Goal: Navigation & Orientation: Understand site structure

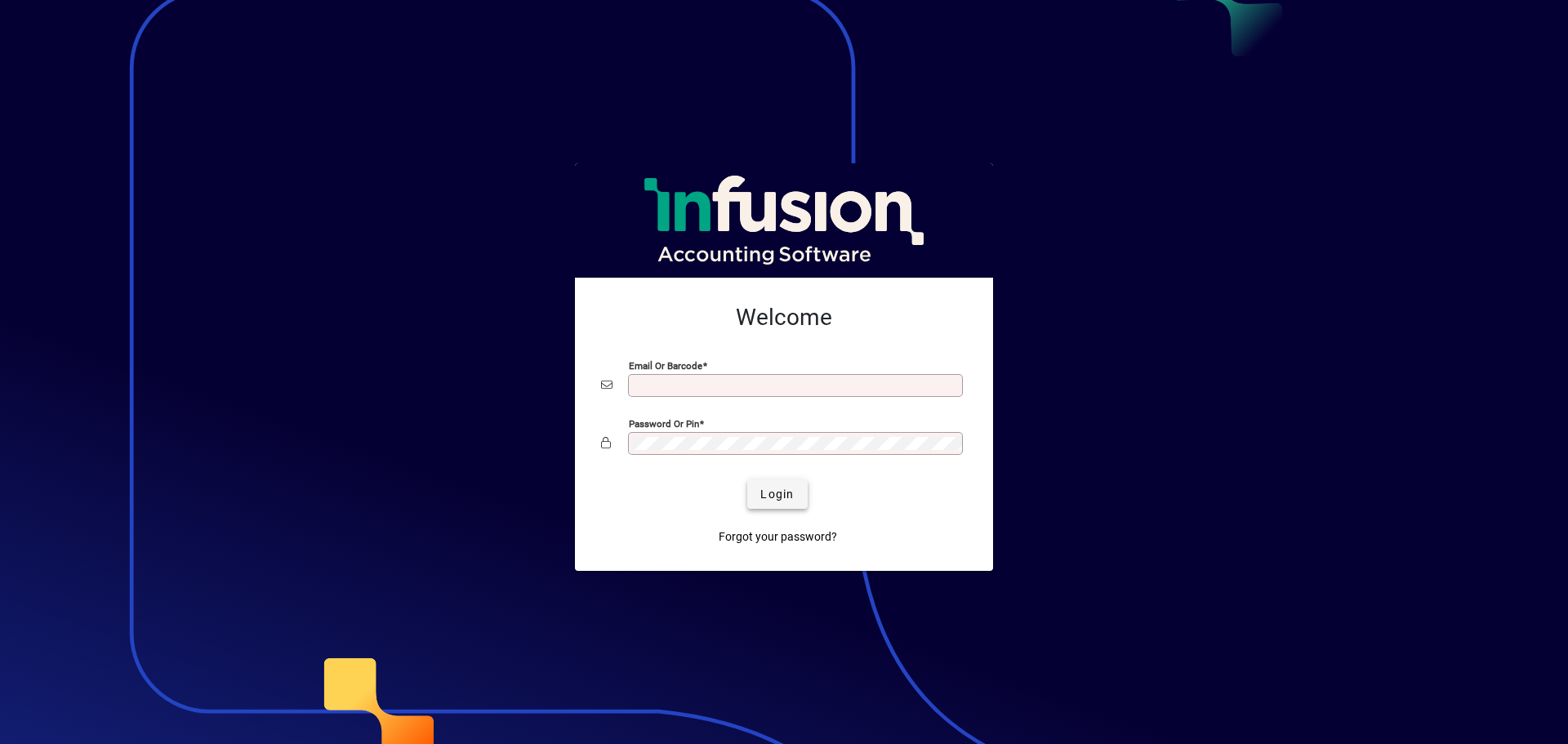
type input "**********"
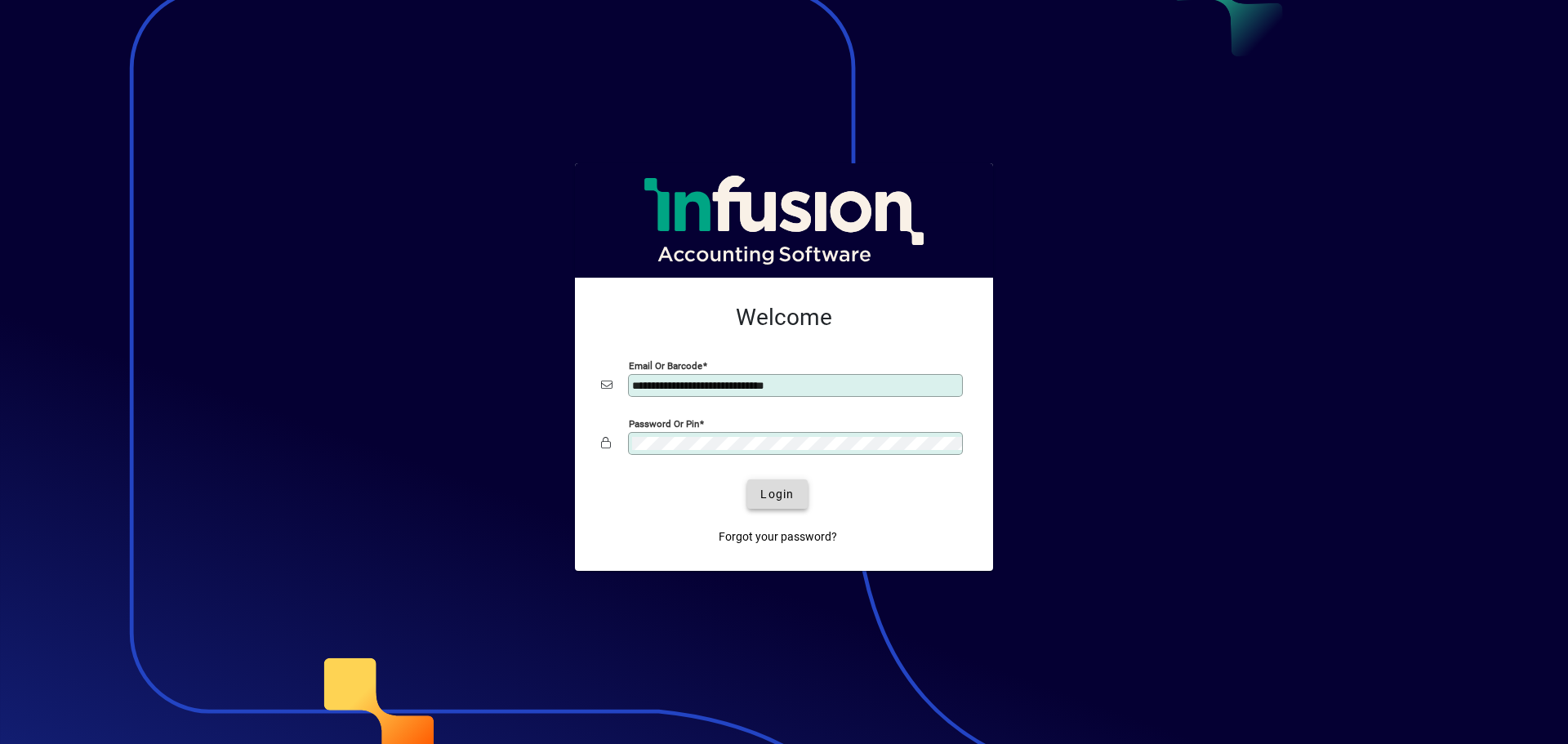
click at [767, 491] on span "Login" at bounding box center [777, 495] width 34 height 17
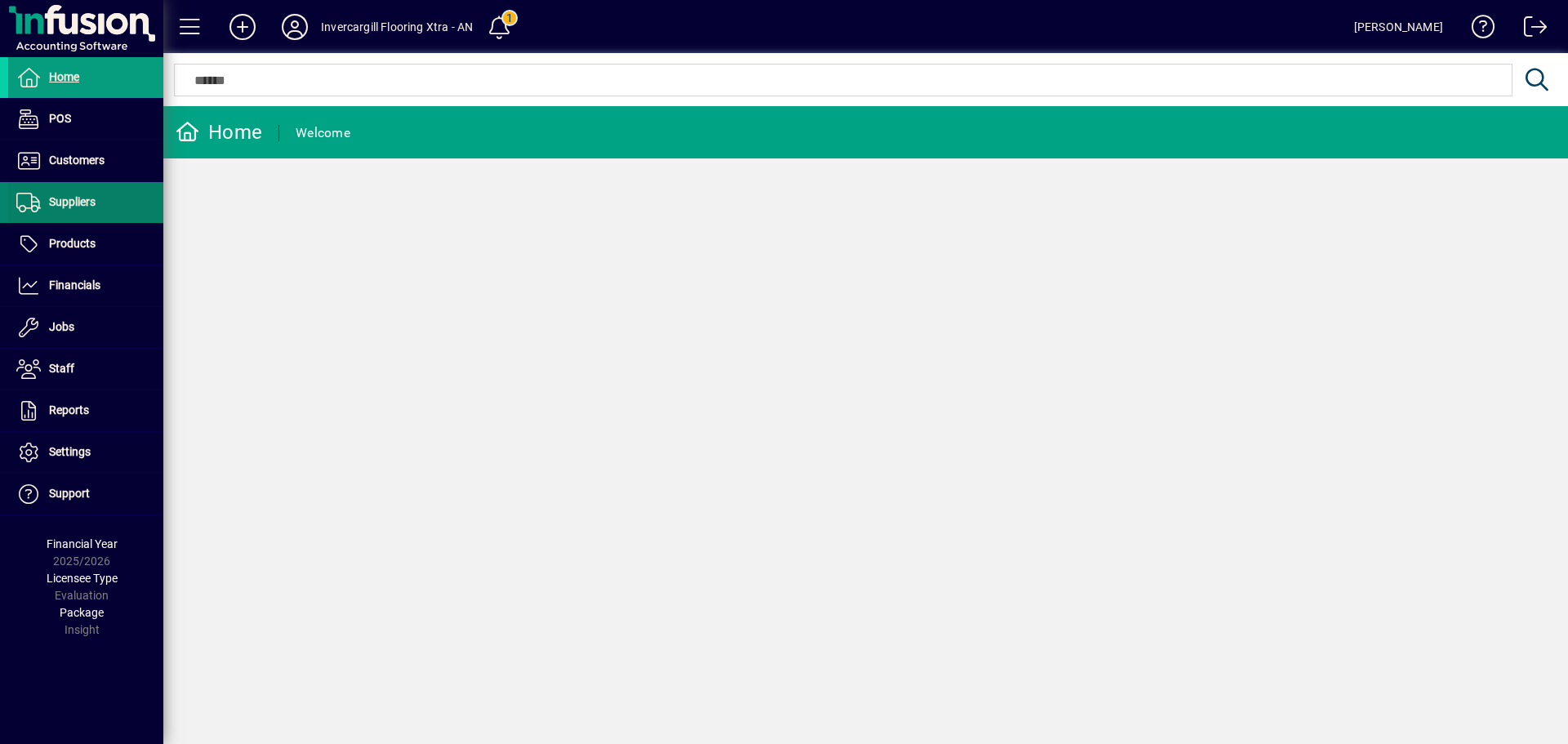
click at [79, 209] on span "Suppliers" at bounding box center [72, 202] width 47 height 13
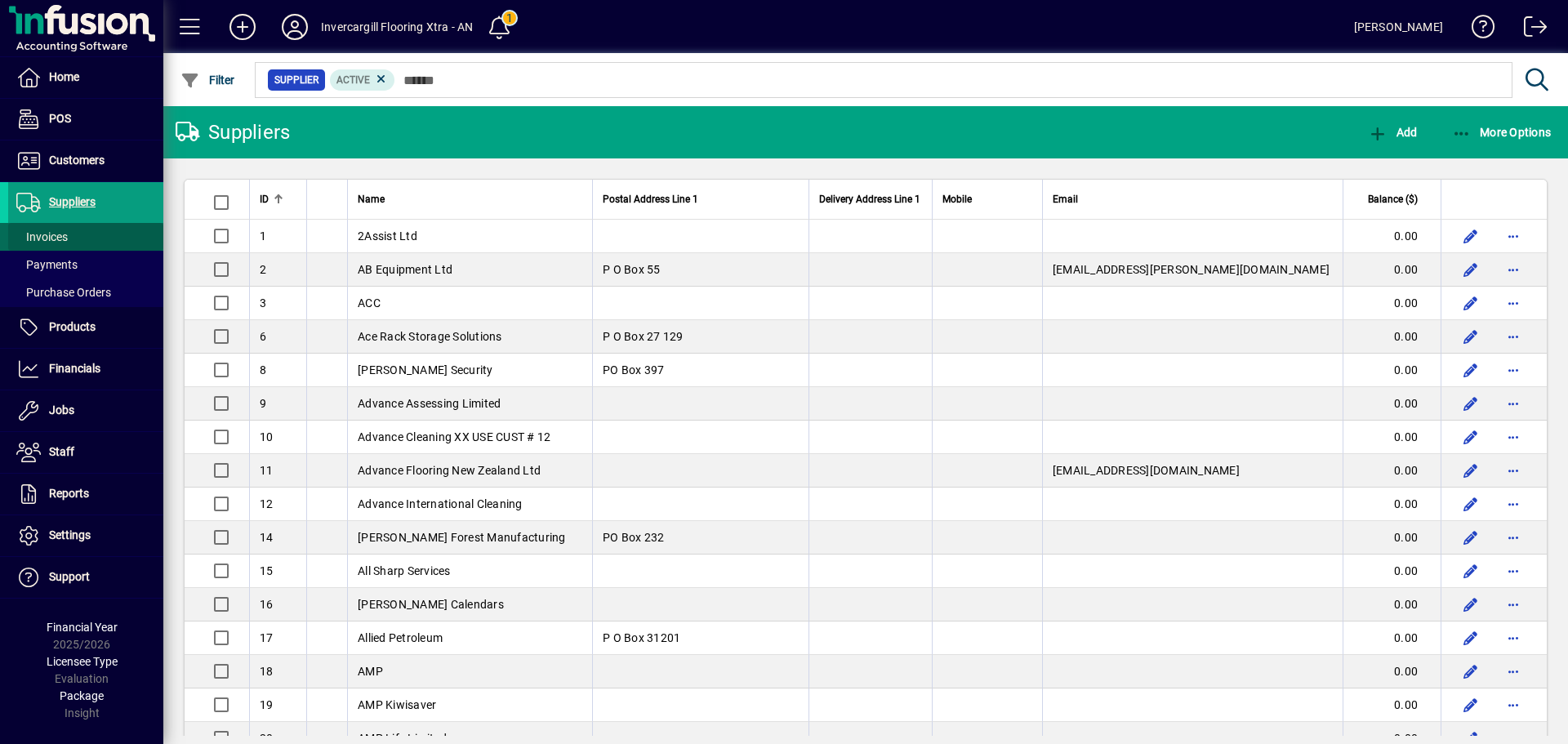
click at [73, 232] on span at bounding box center [85, 237] width 155 height 39
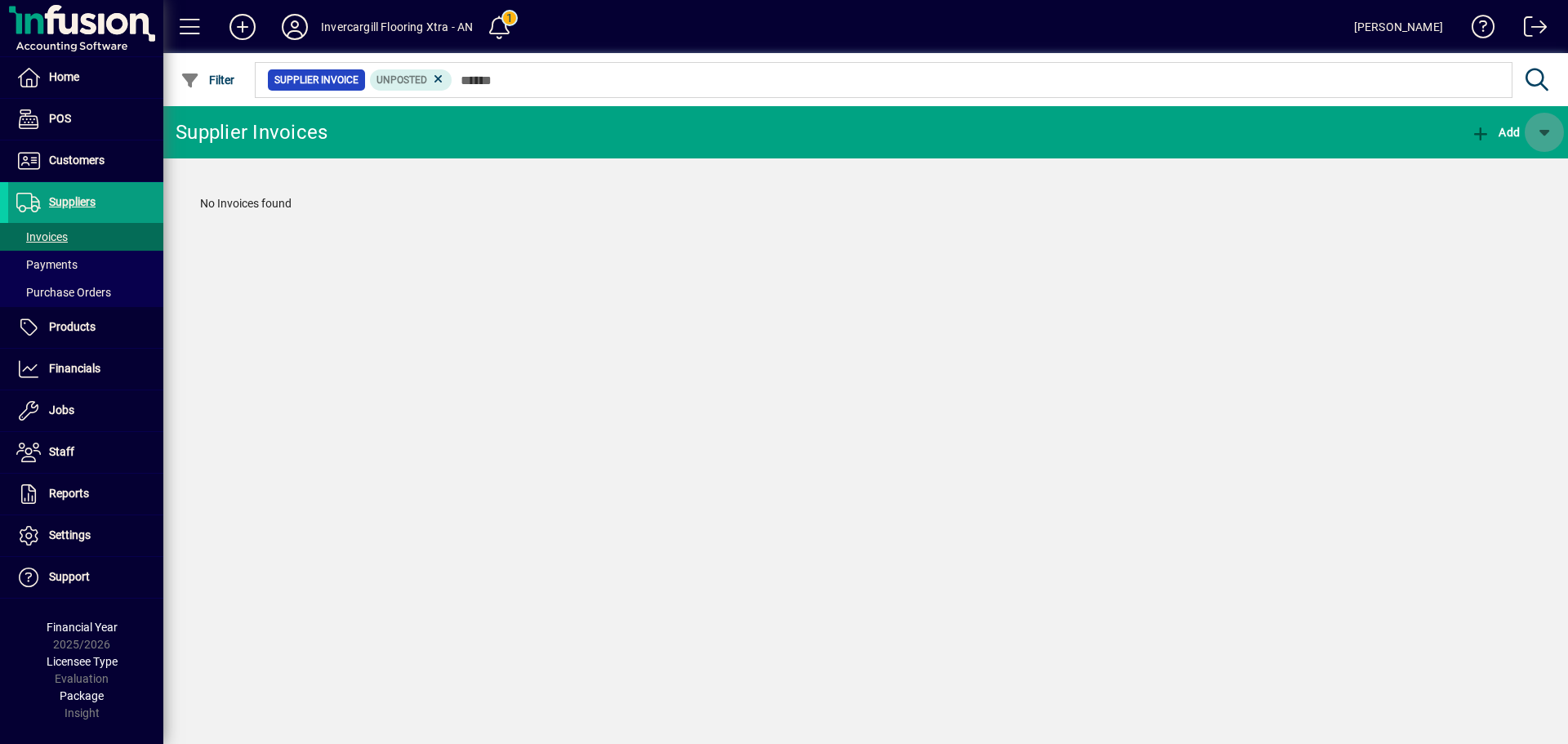
click at [1549, 133] on span "button" at bounding box center [1544, 132] width 39 height 39
click at [1510, 133] on div at bounding box center [784, 372] width 1568 height 744
click at [1507, 133] on span "Add" at bounding box center [1495, 132] width 49 height 13
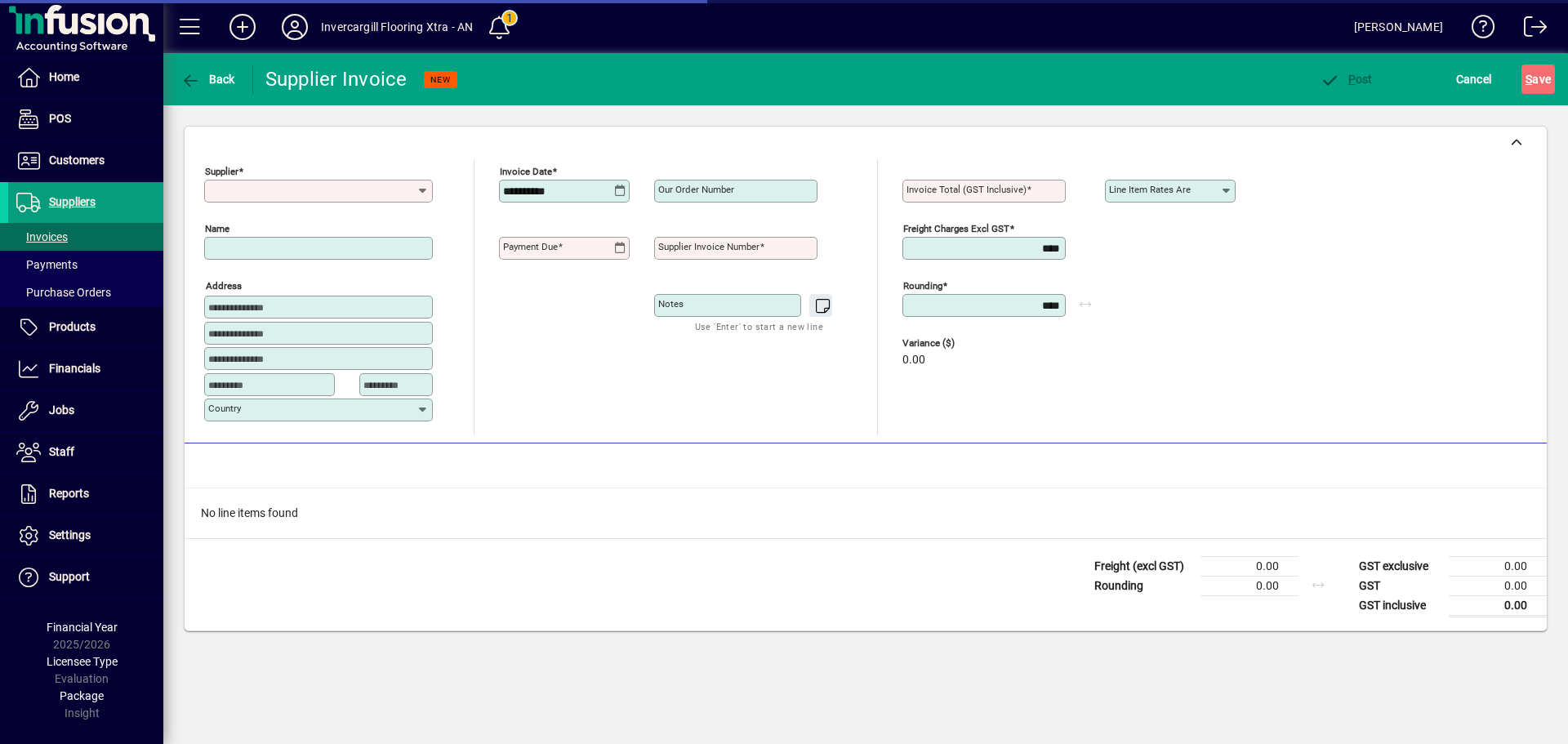
type input "**********"
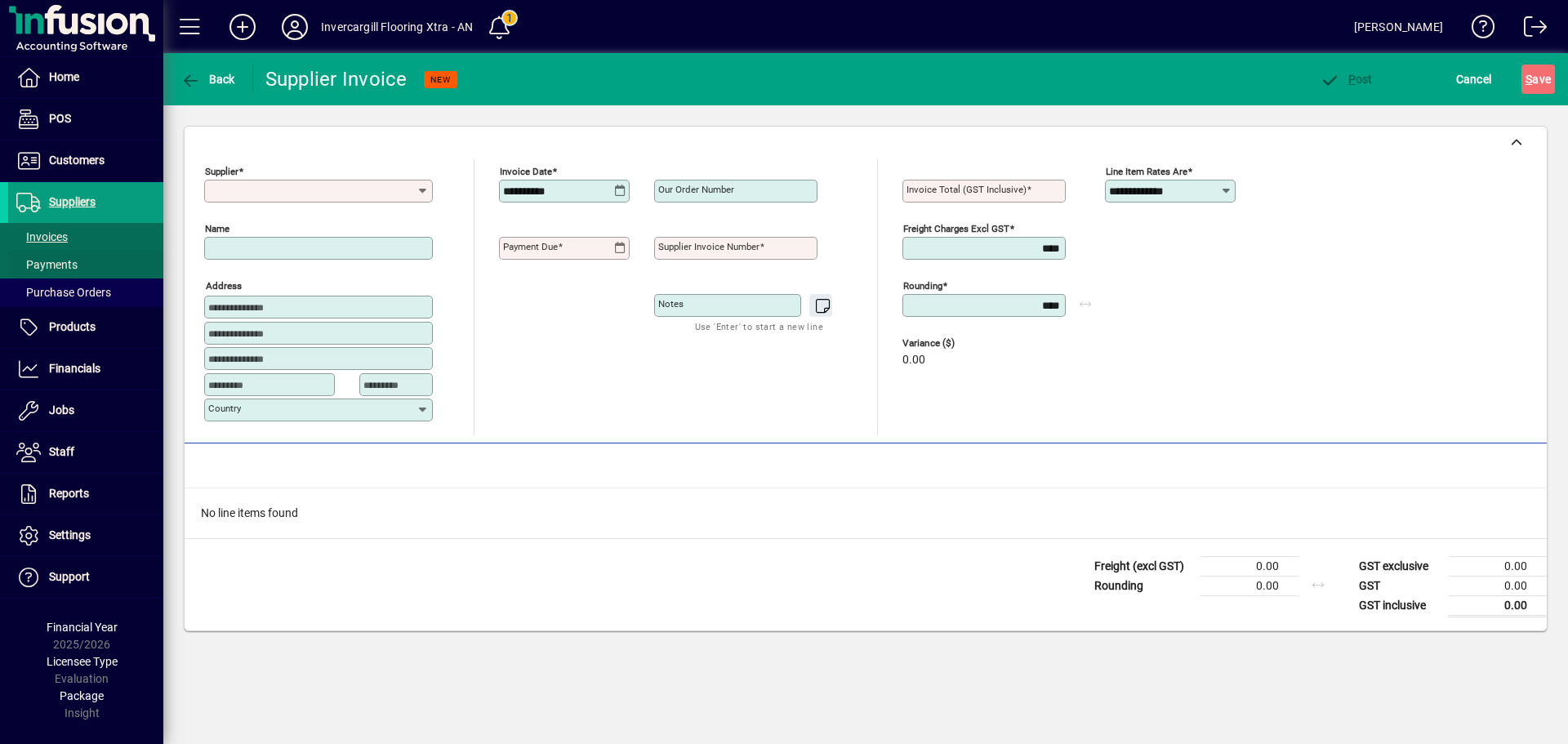
click at [100, 266] on span at bounding box center [85, 265] width 155 height 39
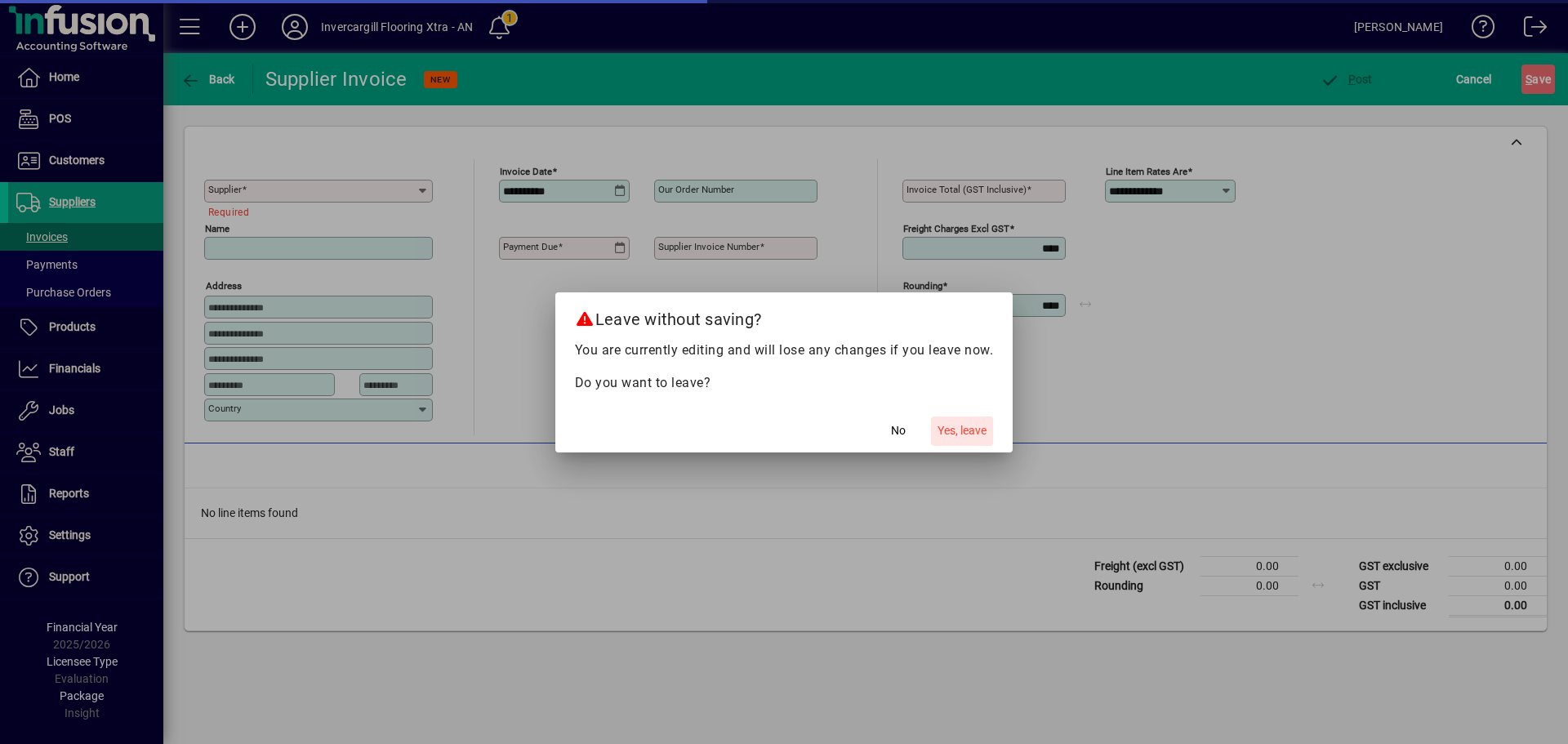
click at [950, 423] on span "Yes, leave" at bounding box center [961, 430] width 49 height 17
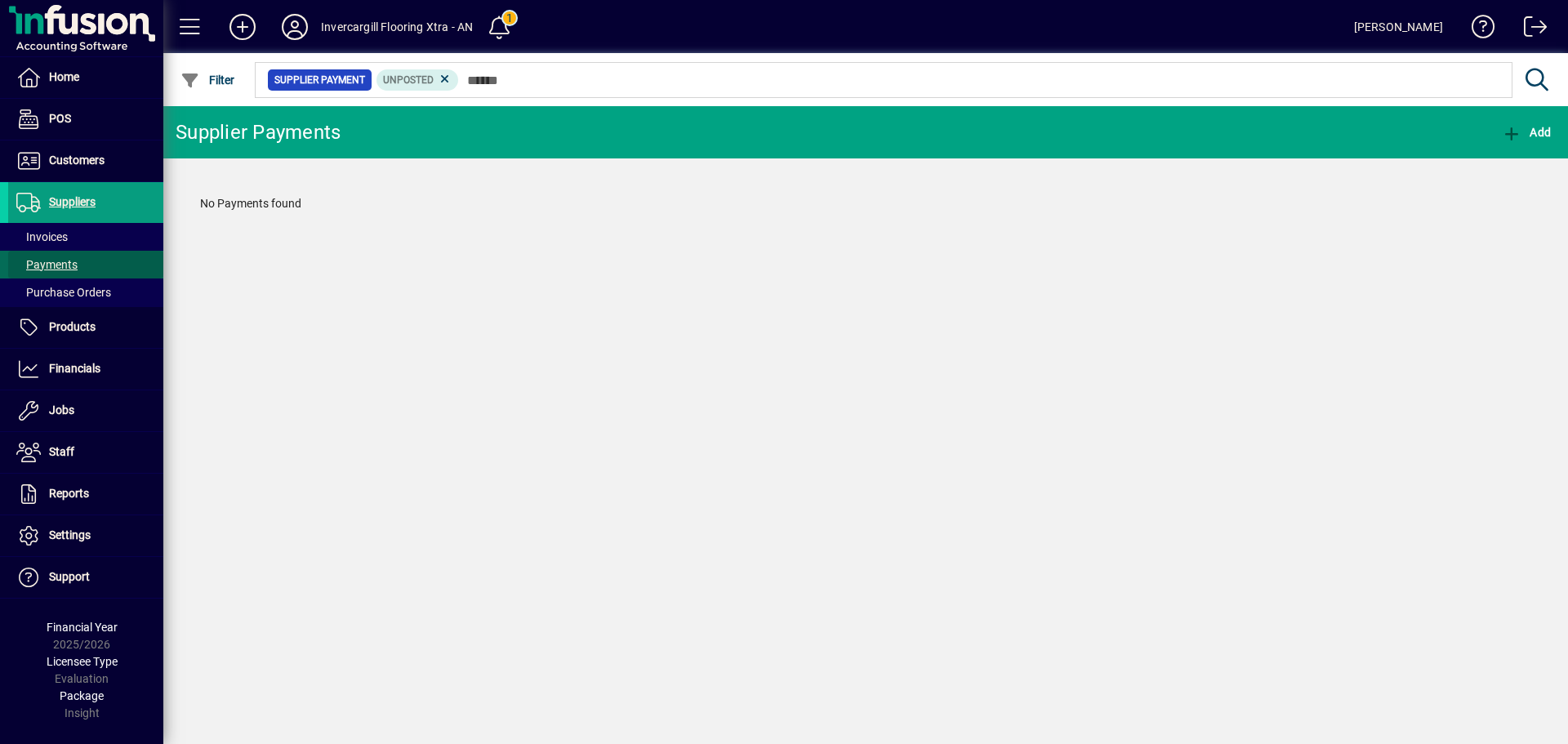
click at [65, 262] on span "Payments" at bounding box center [46, 265] width 61 height 13
click at [88, 292] on span "Purchase Orders" at bounding box center [63, 292] width 95 height 13
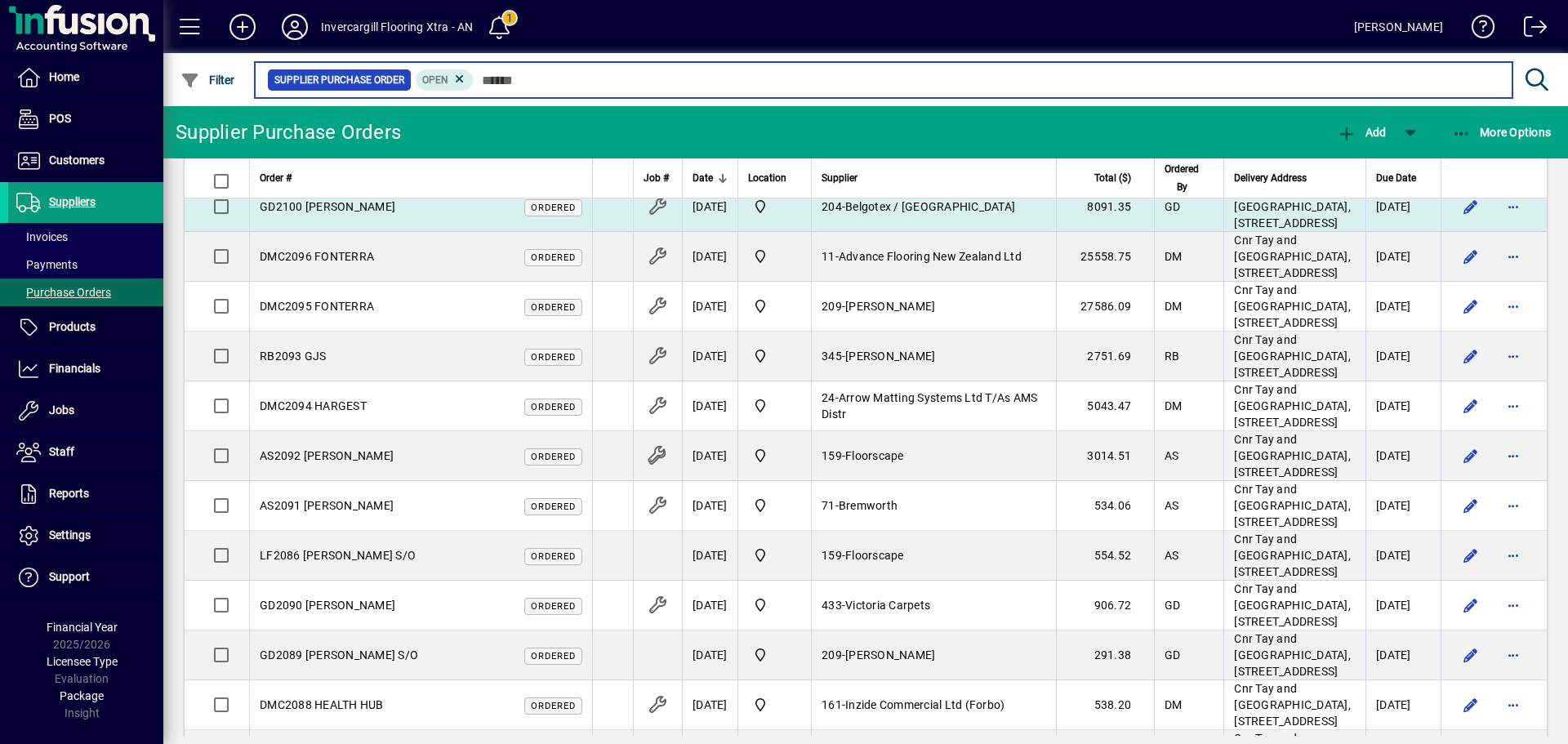
scroll to position [272, 0]
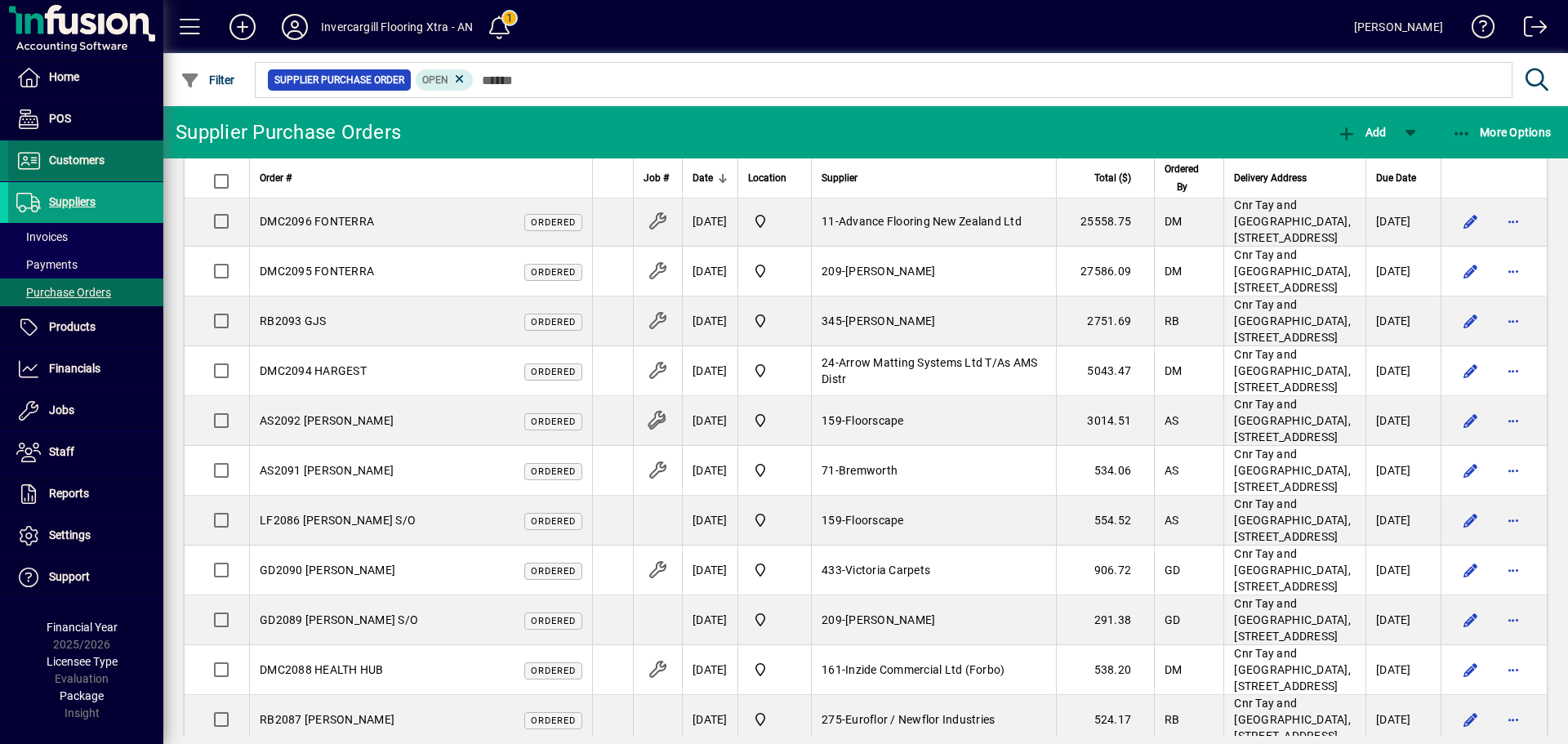
click at [78, 157] on span "Customers" at bounding box center [76, 160] width 56 height 13
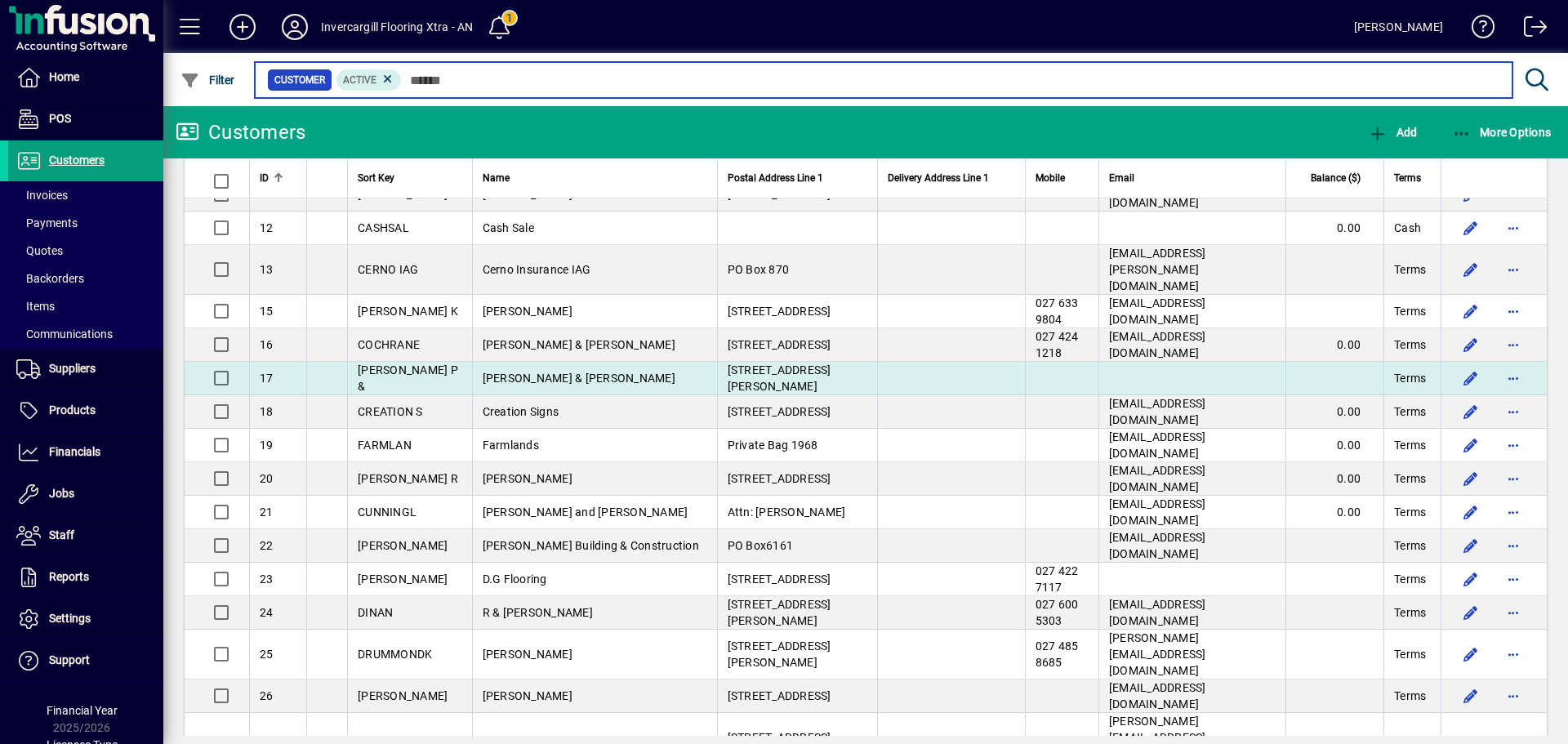
scroll to position [545, 0]
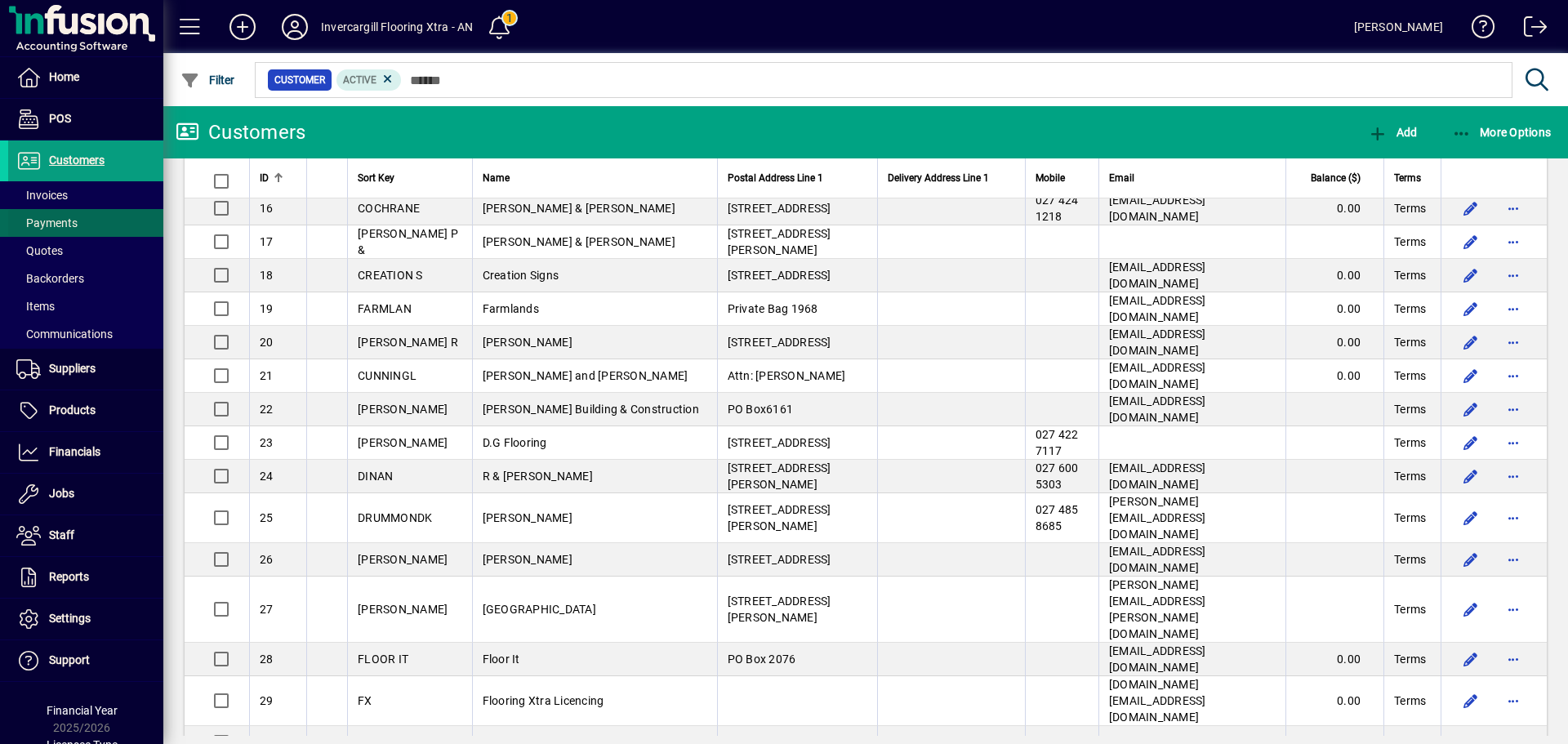
click at [77, 219] on span "Payments" at bounding box center [42, 223] width 70 height 17
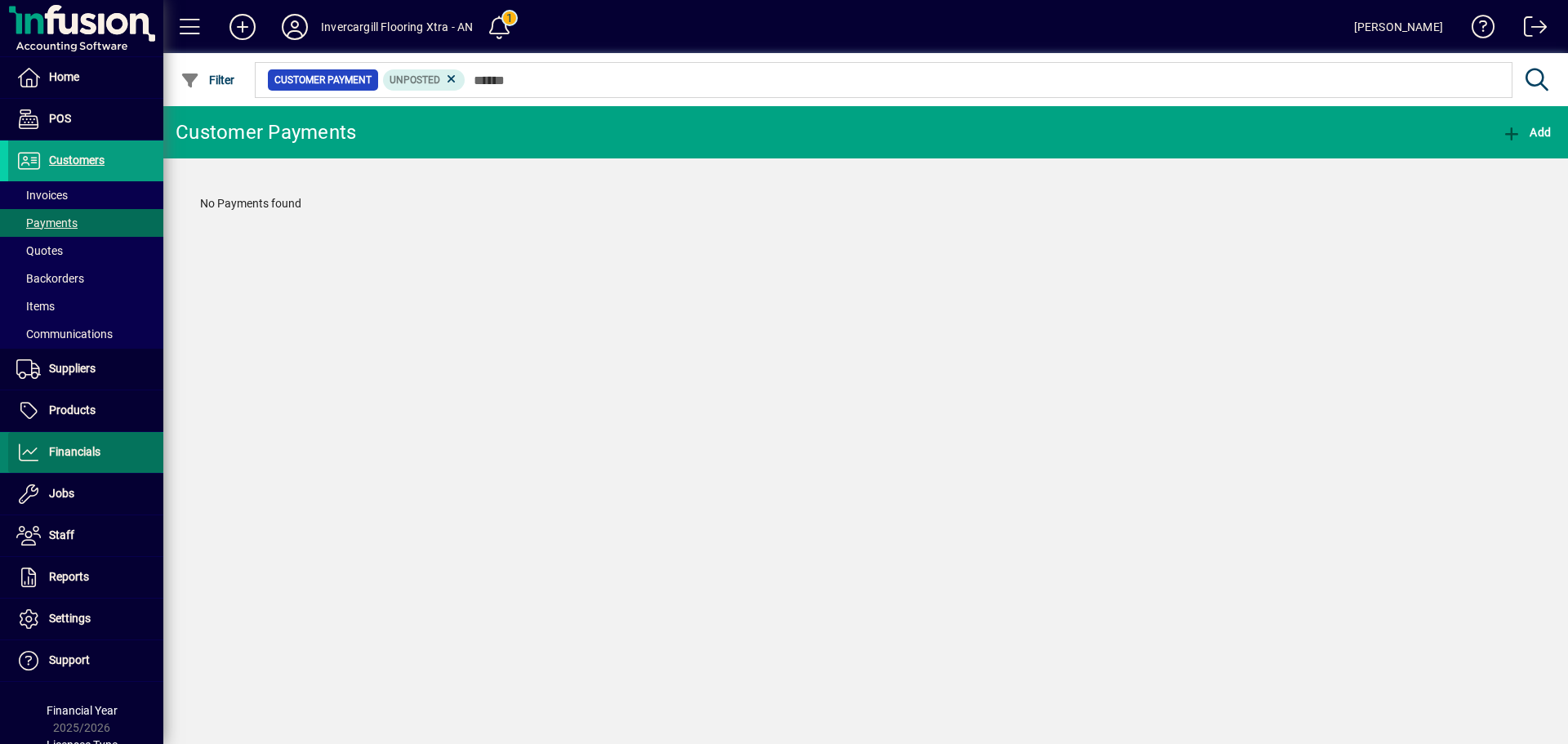
click at [91, 457] on span "Financials" at bounding box center [74, 451] width 51 height 13
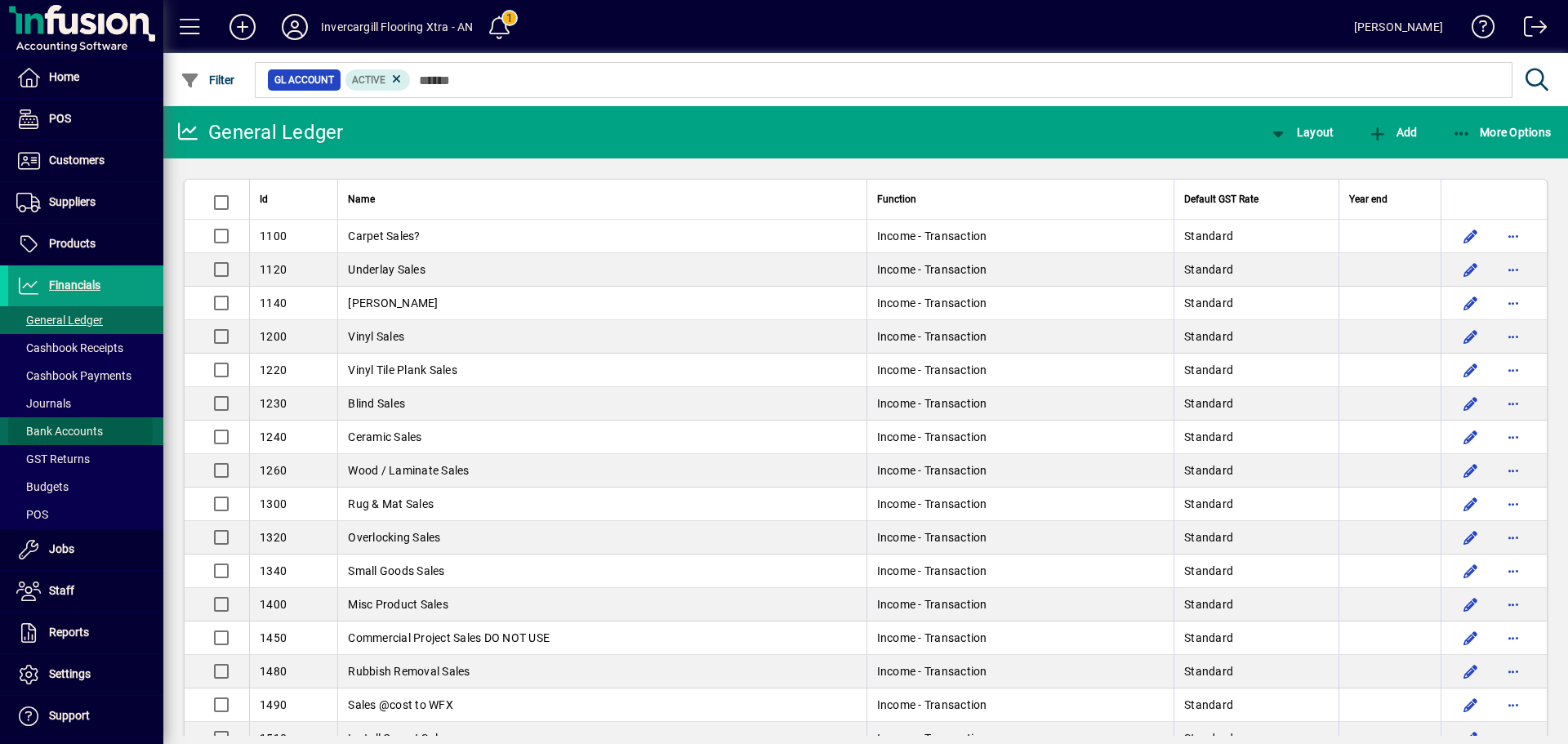
click at [74, 432] on span "Bank Accounts" at bounding box center [59, 431] width 87 height 13
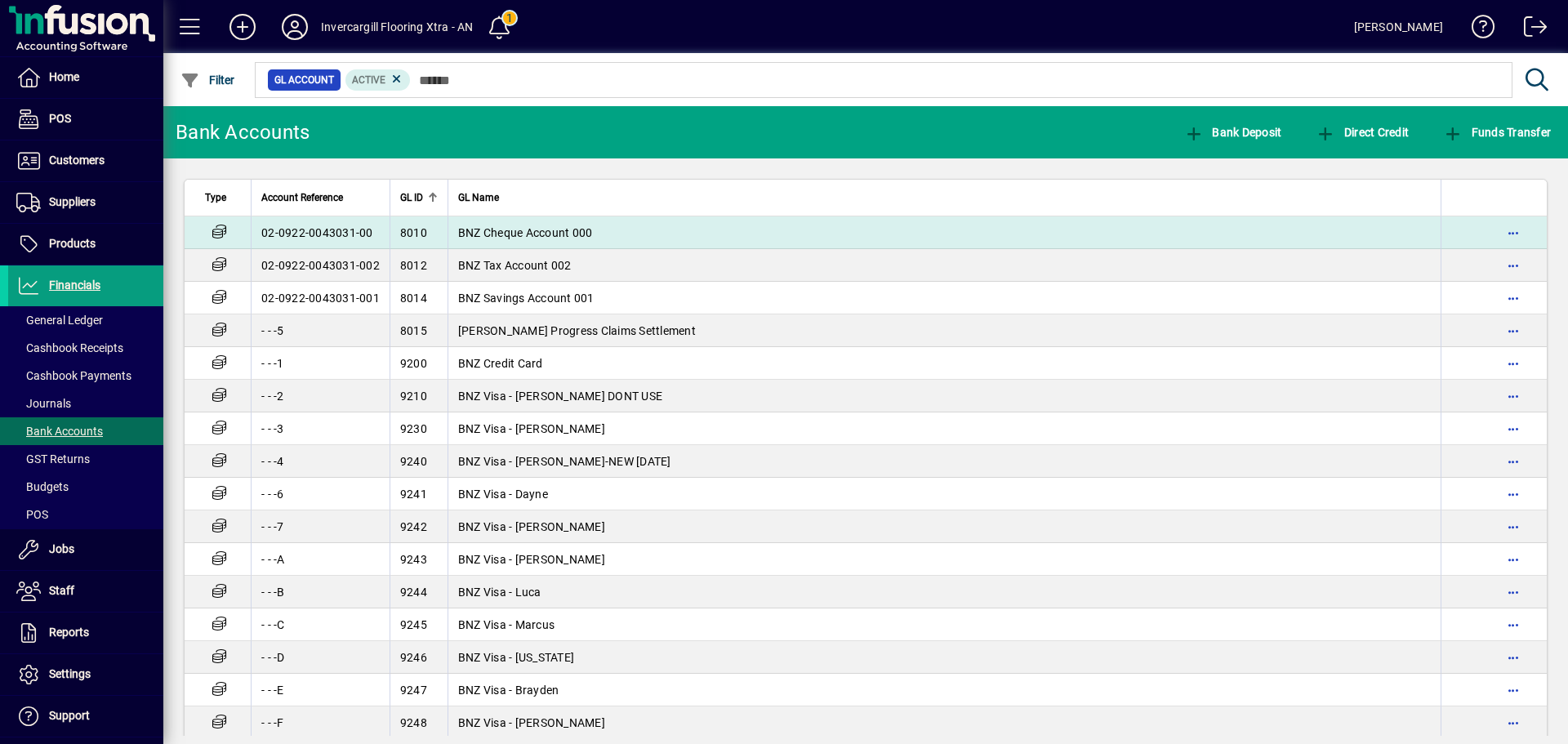
click at [944, 217] on td "BNZ Cheque Account 000" at bounding box center [944, 233] width 993 height 33
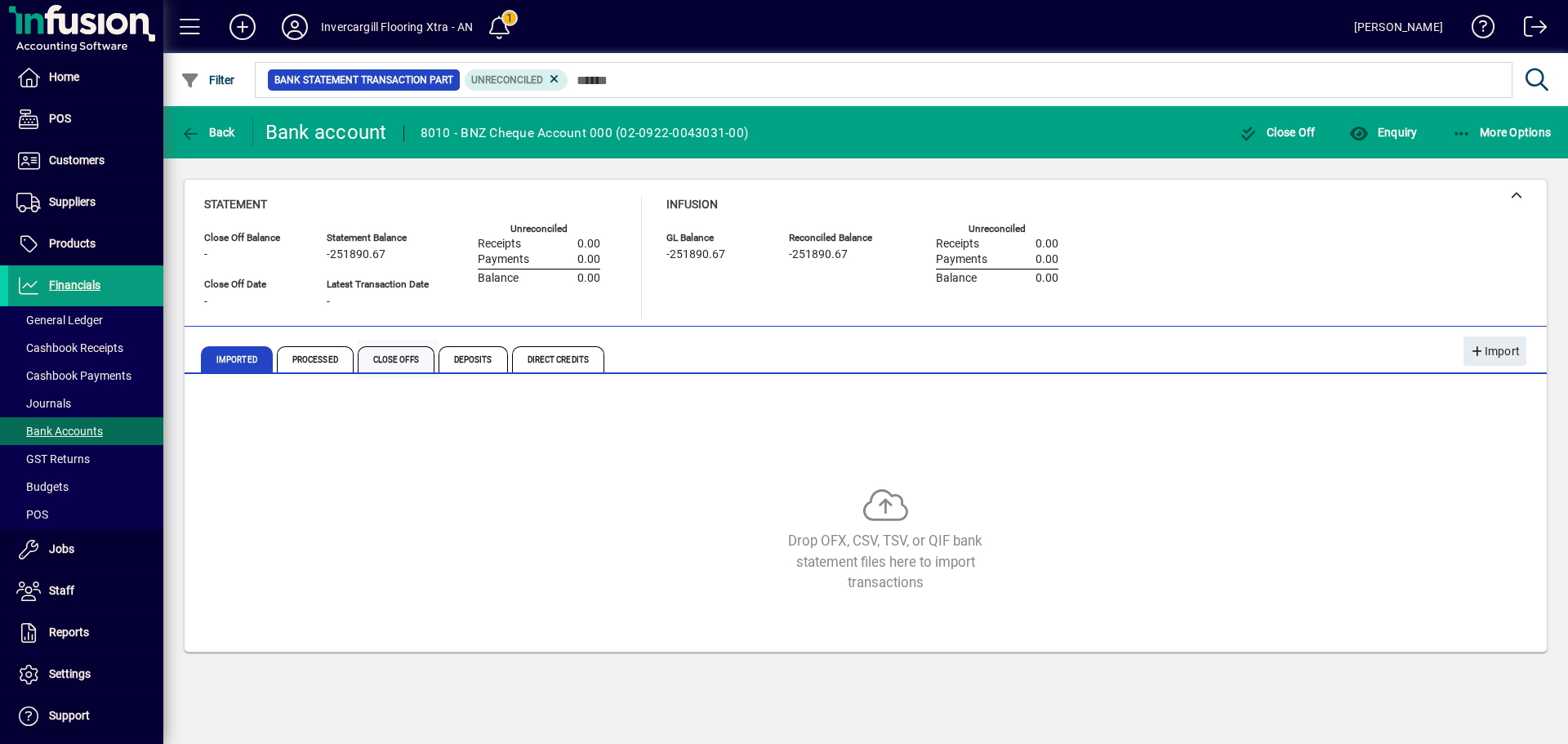
click at [432, 350] on span "Close Offs" at bounding box center [396, 360] width 77 height 27
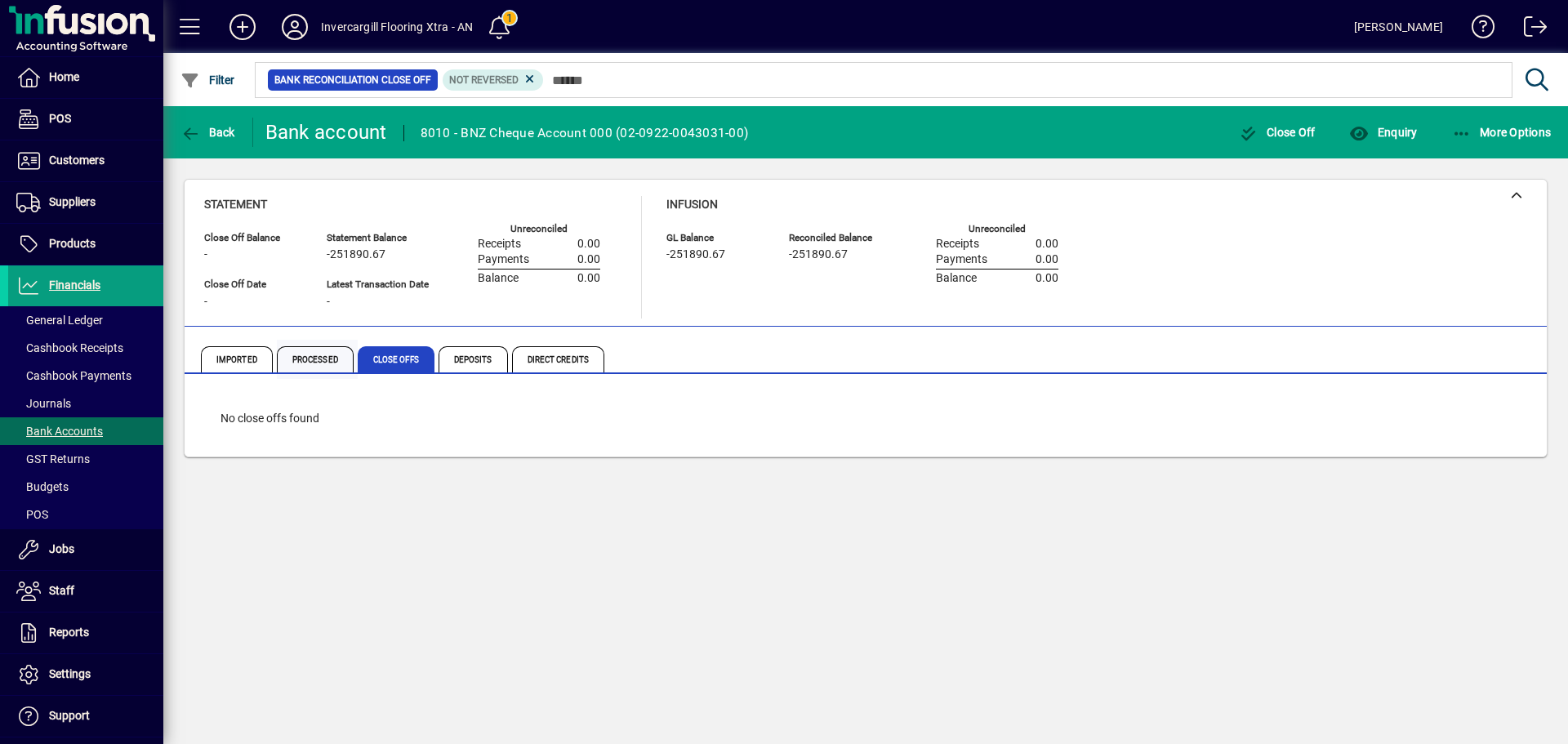
click at [333, 355] on span "Processed" at bounding box center [315, 360] width 77 height 27
drag, startPoint x: 517, startPoint y: 364, endPoint x: 505, endPoint y: 364, distance: 12.0
click at [506, 364] on div "Imported Processed Close Offs Deposits Direct Credits" at bounding box center [771, 359] width 1142 height 39
click at [497, 364] on span "Deposits" at bounding box center [473, 360] width 70 height 27
click at [557, 364] on span "Direct Credits" at bounding box center [558, 360] width 92 height 27
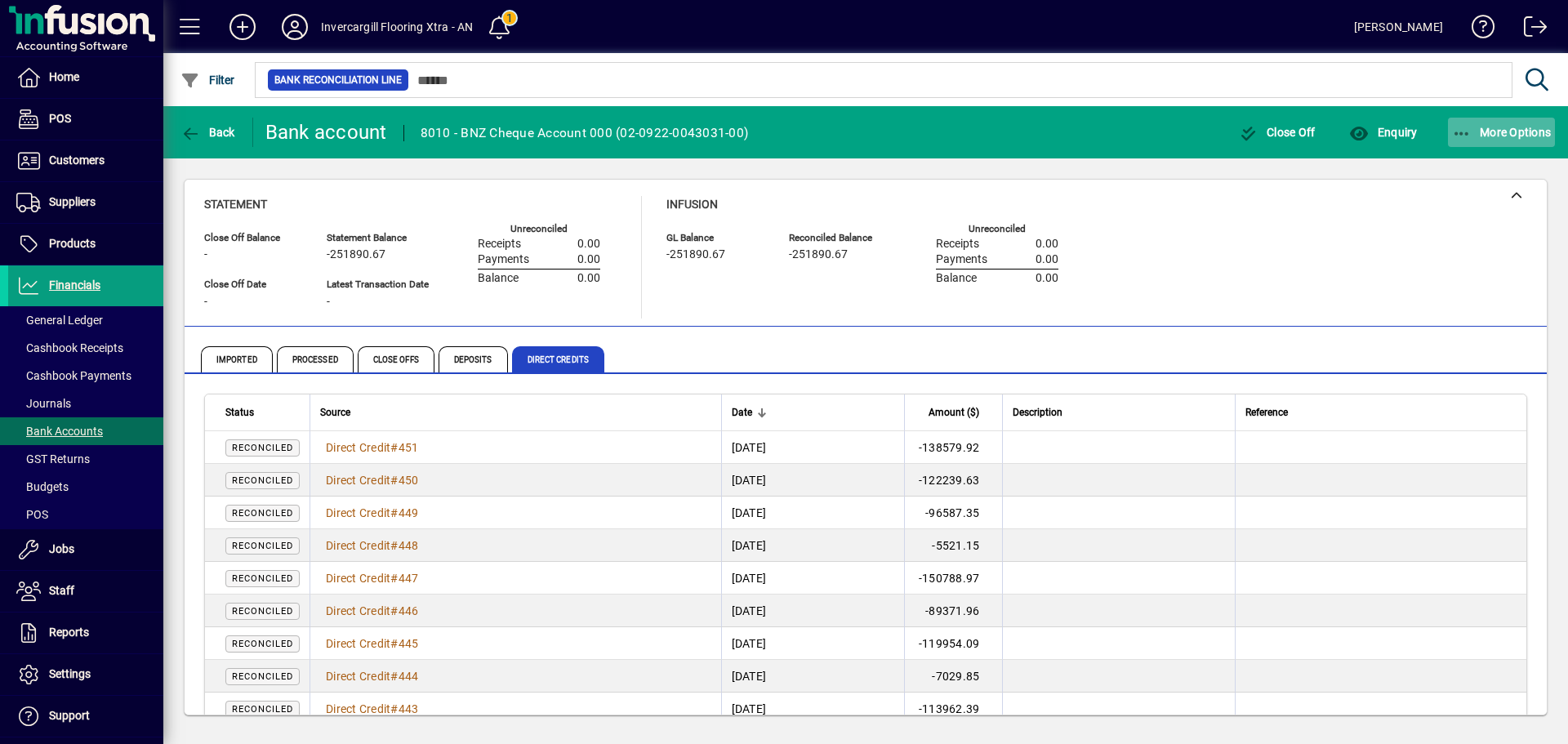
click at [1511, 126] on span "More Options" at bounding box center [1502, 132] width 100 height 13
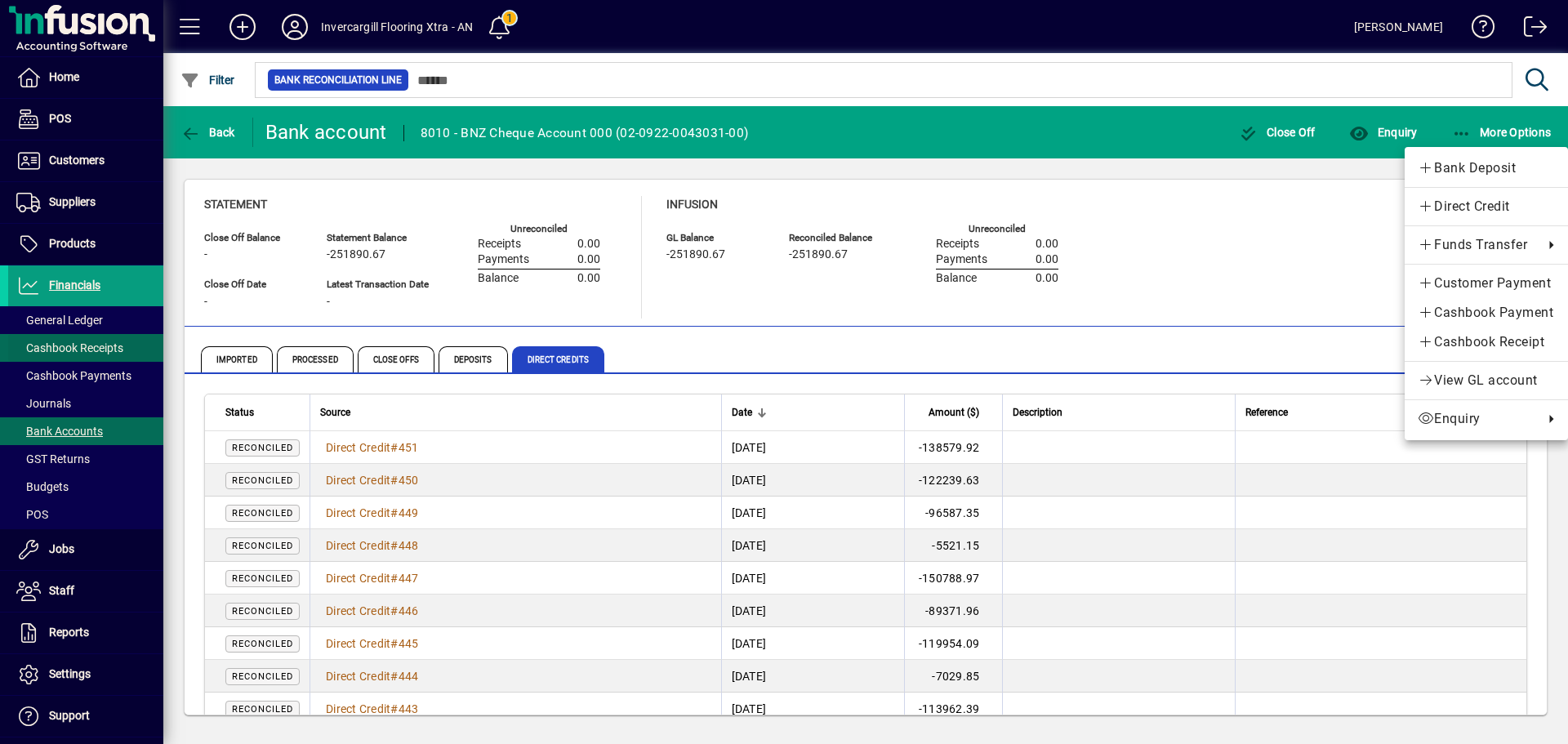
click at [74, 349] on div at bounding box center [784, 372] width 1568 height 744
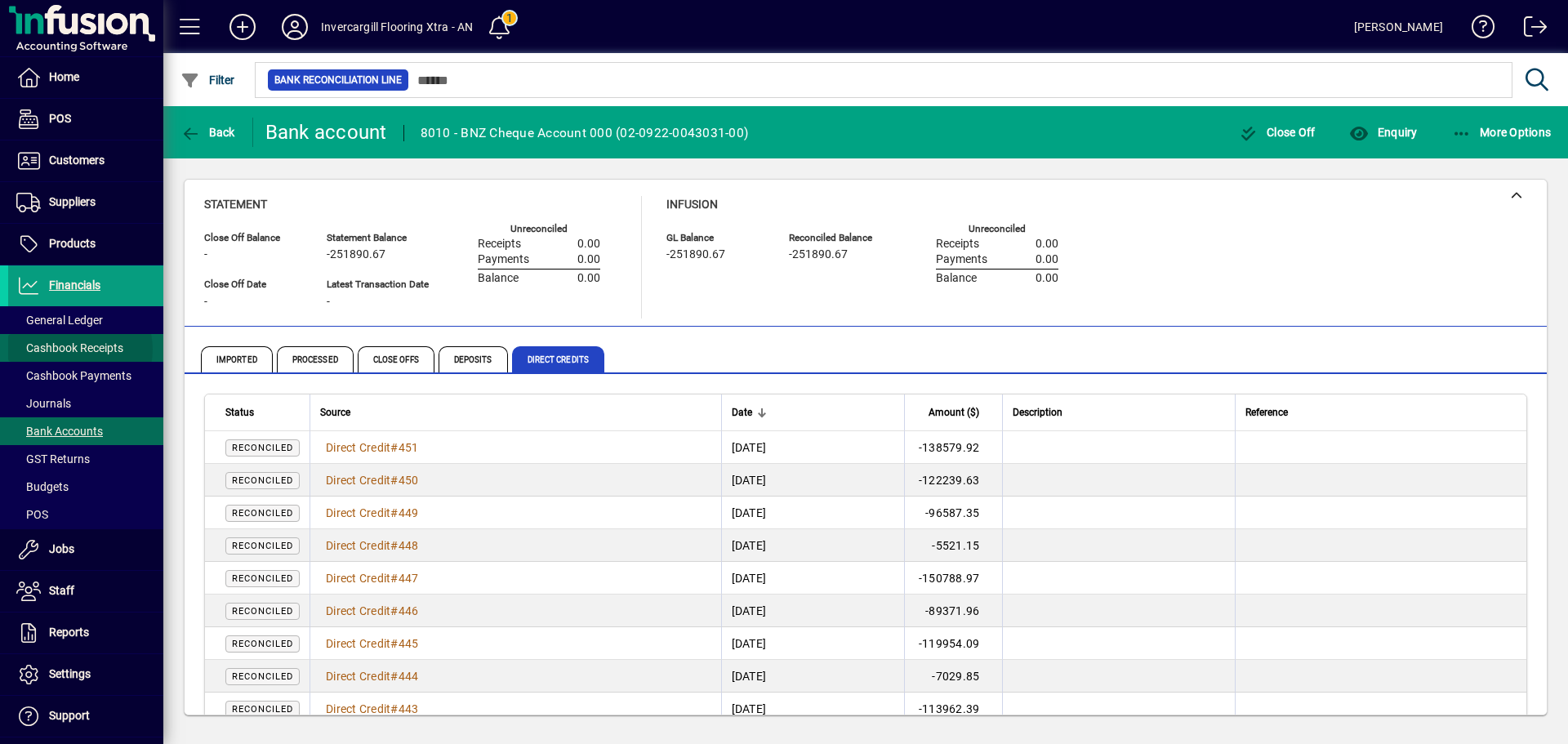
click at [74, 349] on span "Cashbook Receipts" at bounding box center [69, 348] width 107 height 13
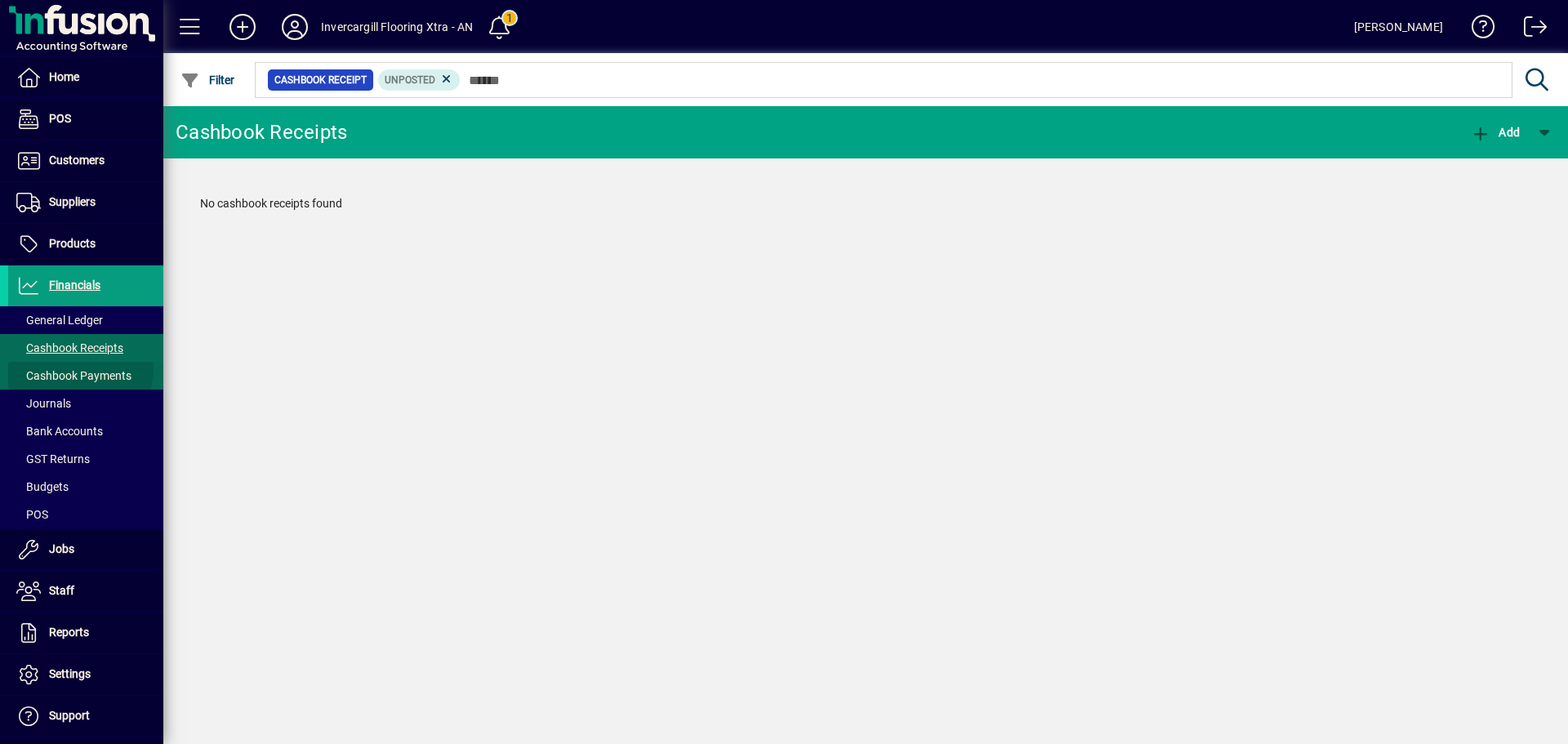
click at [64, 368] on span "Cashbook Payments" at bounding box center [69, 376] width 123 height 17
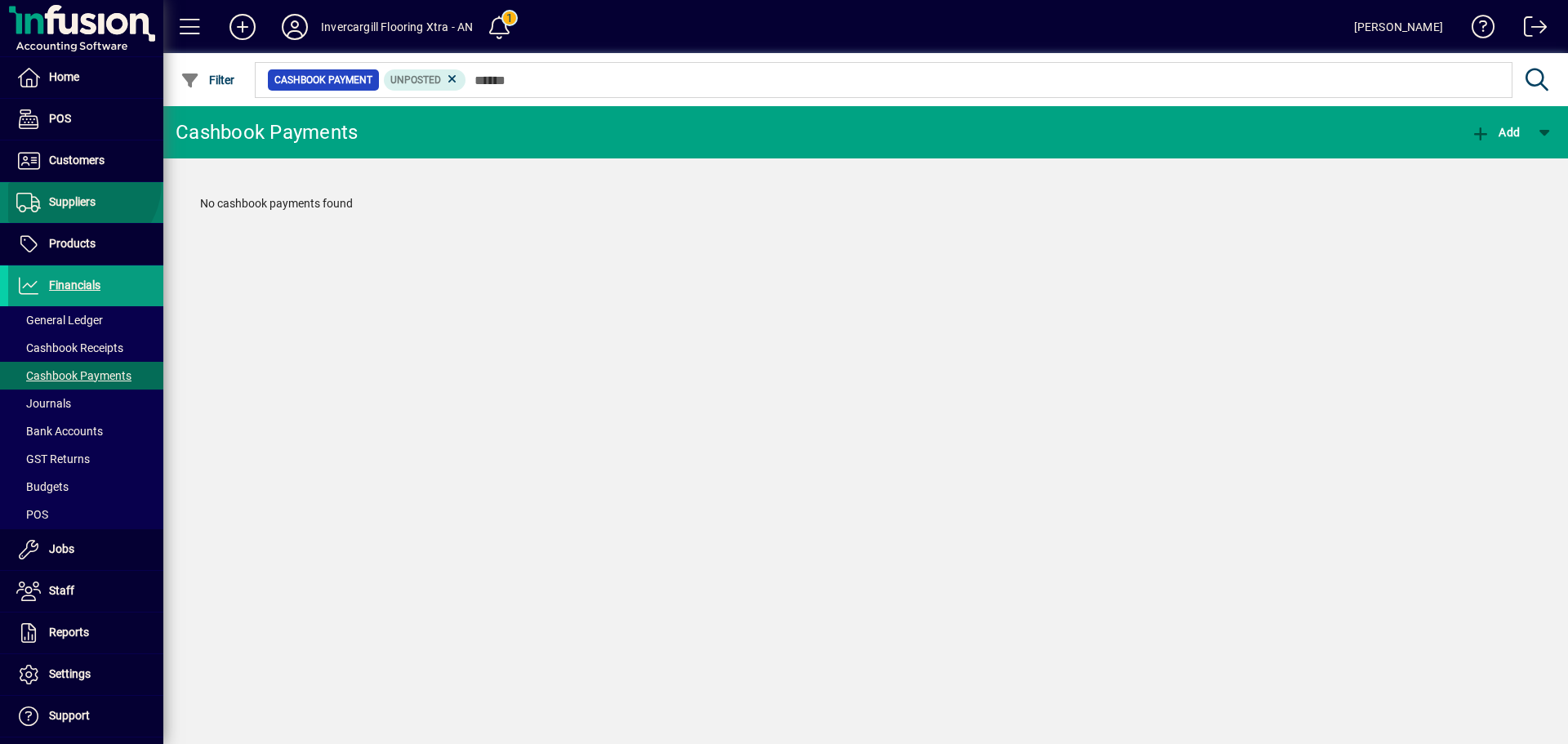
click at [79, 182] on span at bounding box center [85, 203] width 155 height 41
click at [79, 166] on span "Customers" at bounding box center [76, 160] width 56 height 13
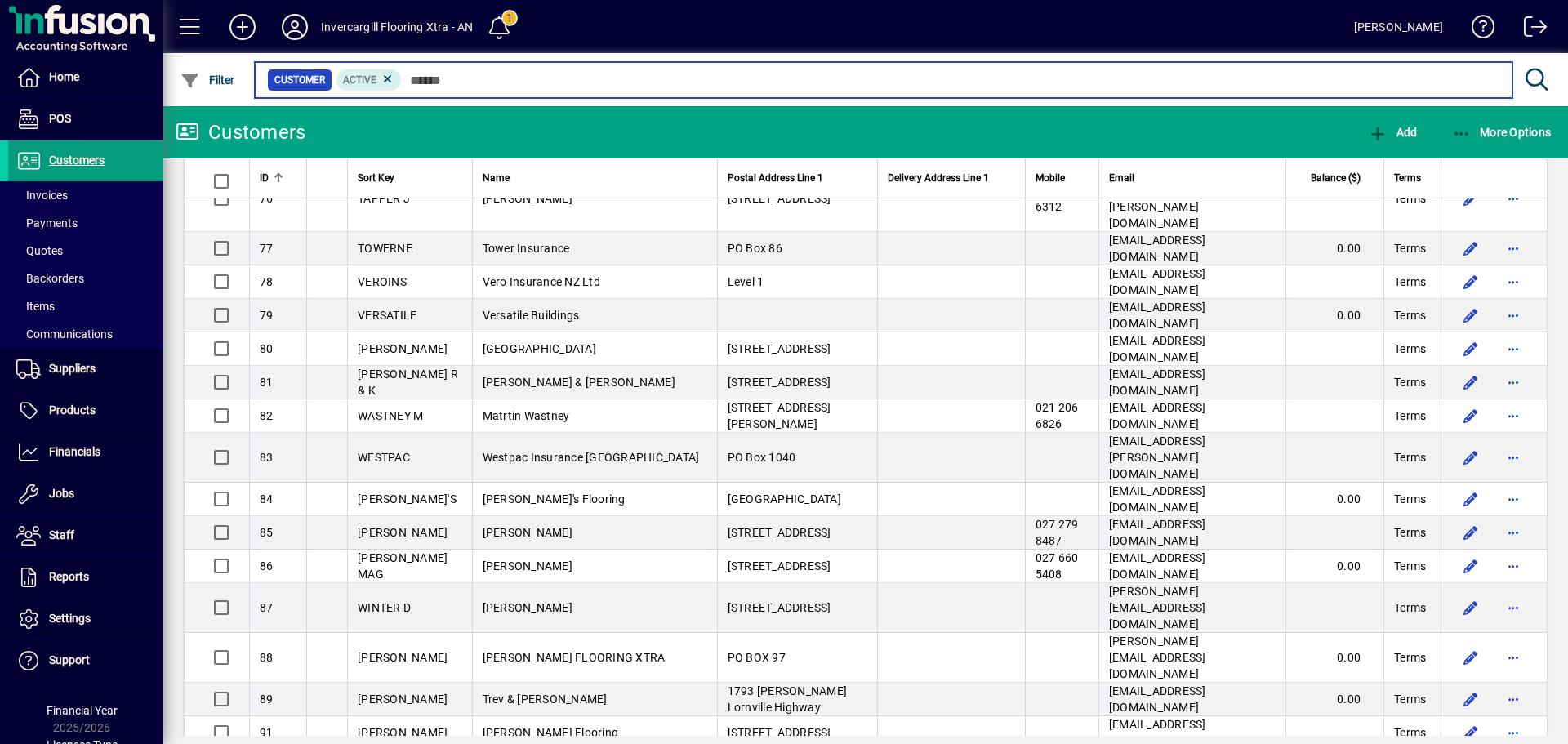
scroll to position [2900, 0]
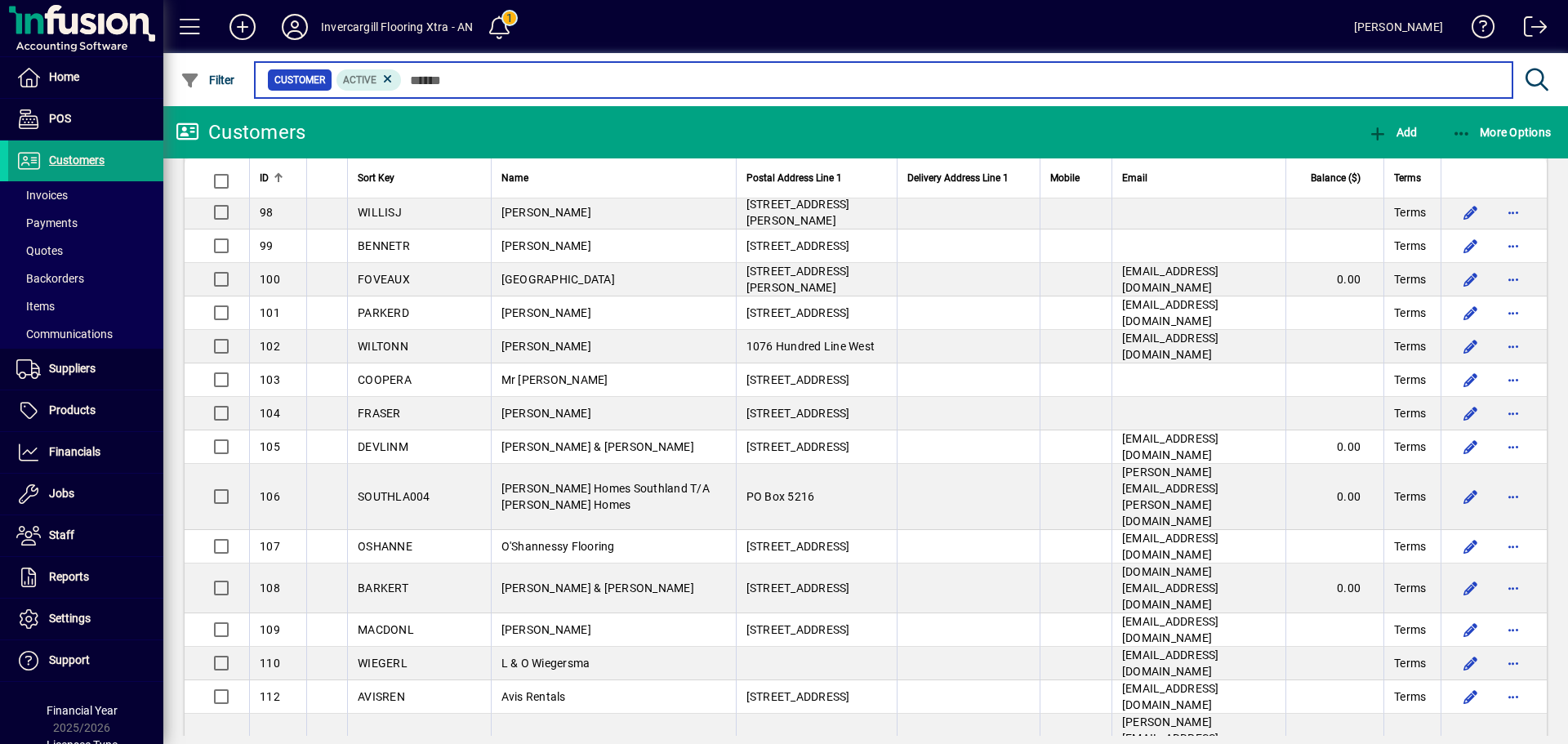
scroll to position [4261, 0]
